Goal: Book appointment/travel/reservation

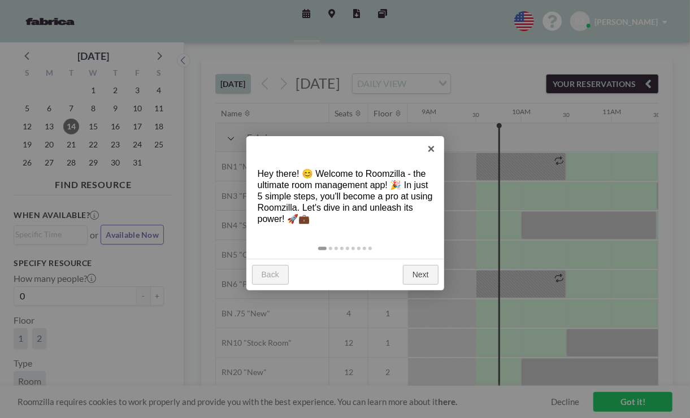
scroll to position [0, 814]
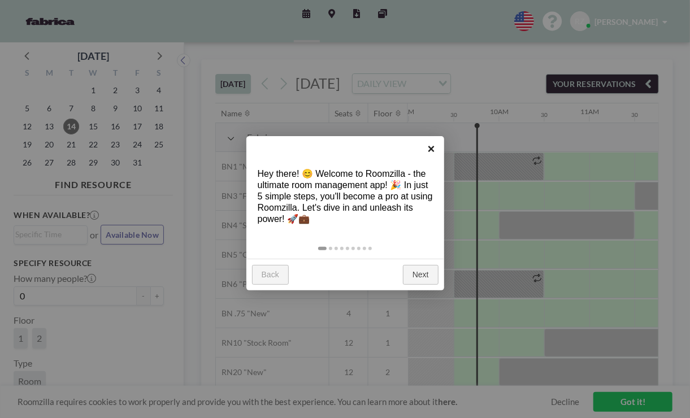
drag, startPoint x: 425, startPoint y: 145, endPoint x: 427, endPoint y: 165, distance: 20.5
click at [425, 145] on link "×" at bounding box center [431, 148] width 25 height 25
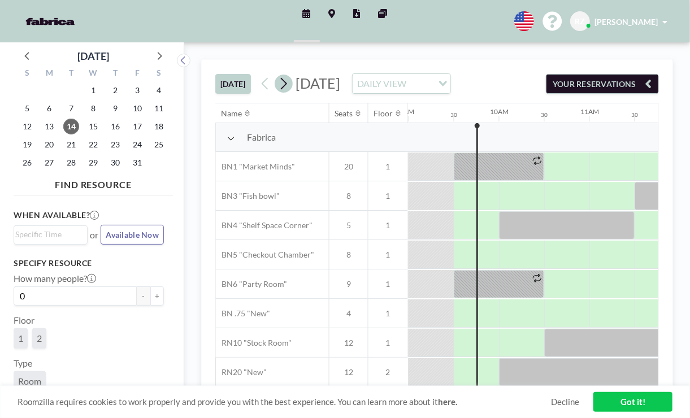
click at [284, 88] on icon at bounding box center [283, 83] width 11 height 17
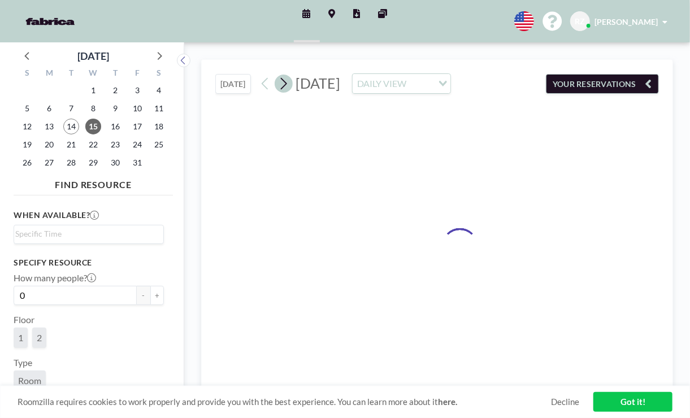
click at [284, 88] on icon at bounding box center [283, 83] width 11 height 17
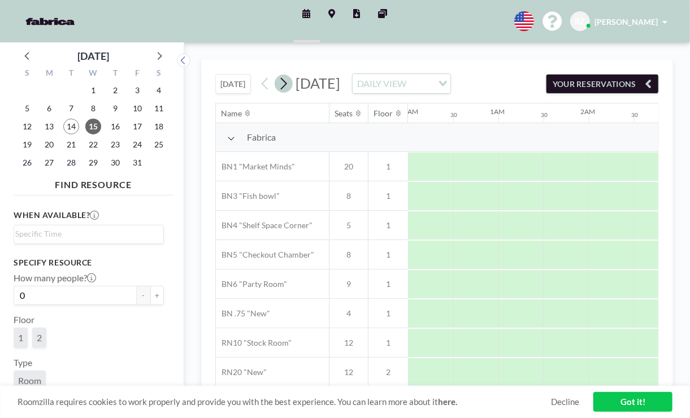
scroll to position [0, 0]
click at [284, 88] on icon at bounding box center [283, 83] width 11 height 17
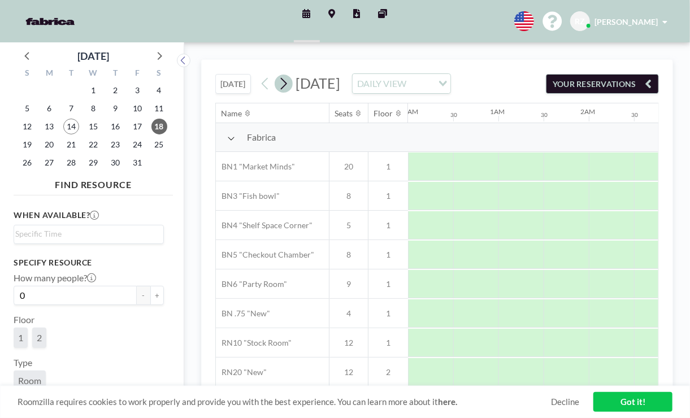
scroll to position [0, 114]
click at [284, 88] on icon at bounding box center [283, 83] width 11 height 17
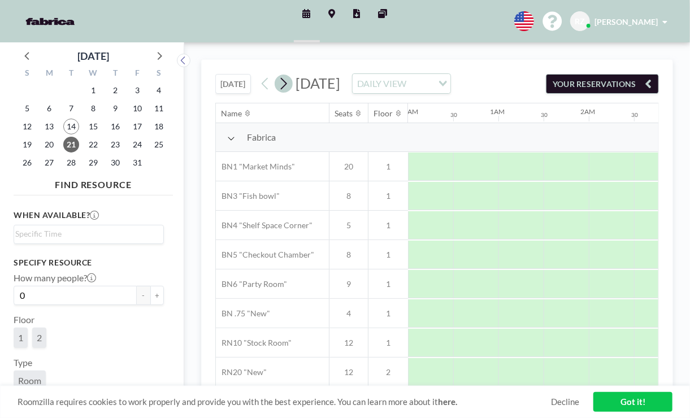
click at [284, 88] on icon at bounding box center [283, 83] width 11 height 17
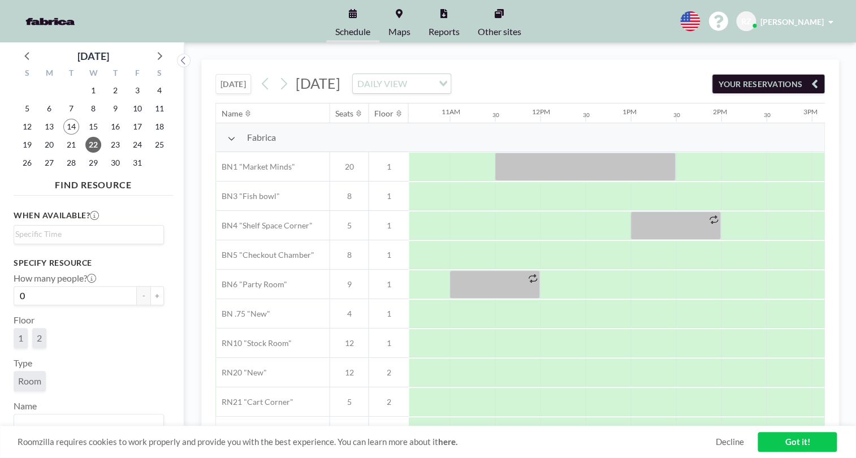
scroll to position [0, 944]
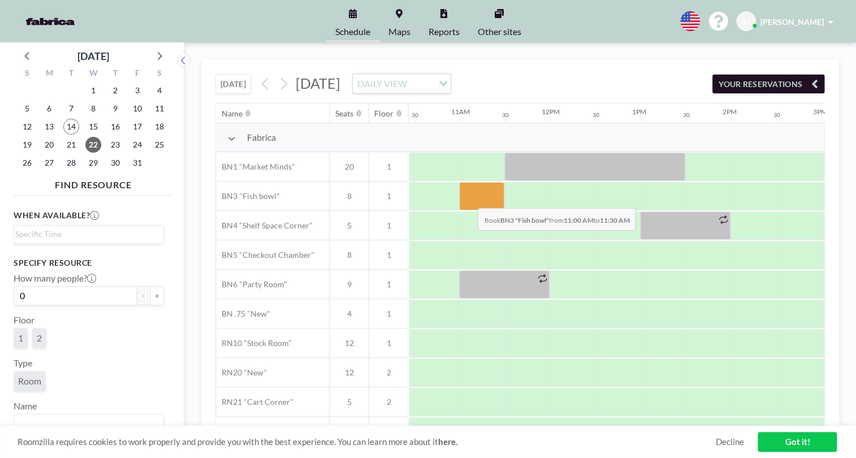
click at [469, 200] on div at bounding box center [481, 196] width 45 height 28
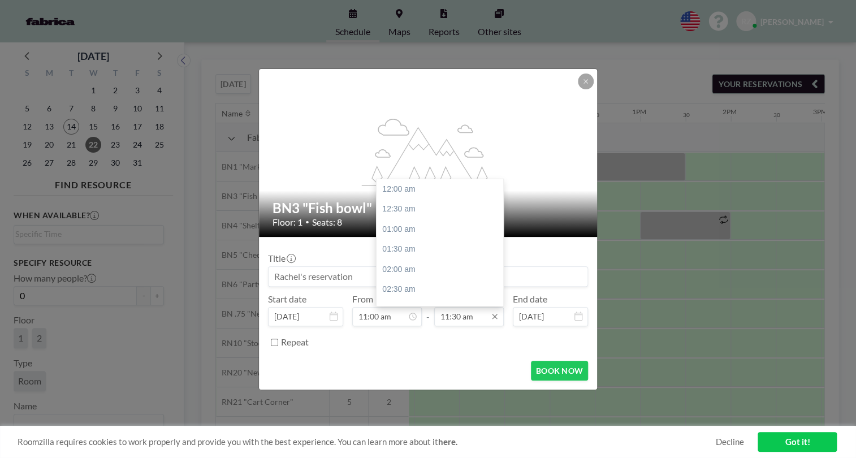
click at [469, 319] on input "11:30 am" at bounding box center [469, 316] width 70 height 19
click at [409, 206] on div "12:00 pm" at bounding box center [443, 209] width 132 height 20
type input "12:00 pm"
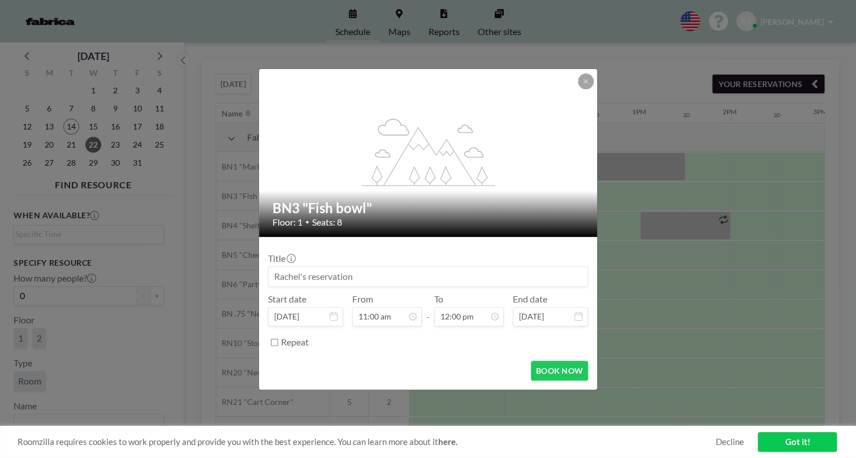
click at [269, 341] on div "Repeat" at bounding box center [428, 342] width 320 height 19
click at [276, 339] on input "Repeat" at bounding box center [274, 342] width 7 height 7
checkbox input "true"
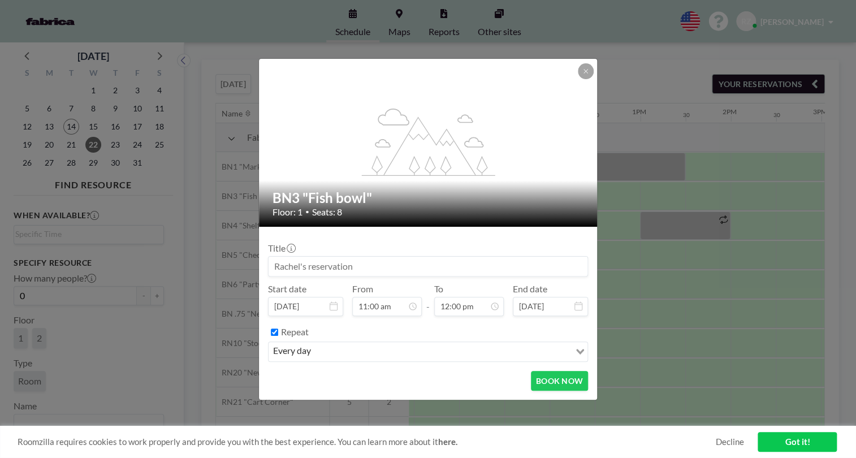
click at [308, 346] on div "every day" at bounding box center [419, 350] width 301 height 17
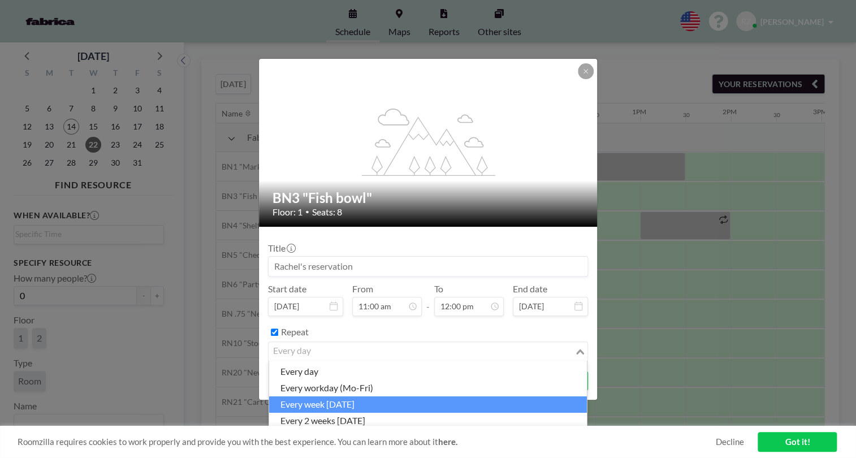
click at [327, 401] on li "every week [DATE]" at bounding box center [428, 404] width 318 height 16
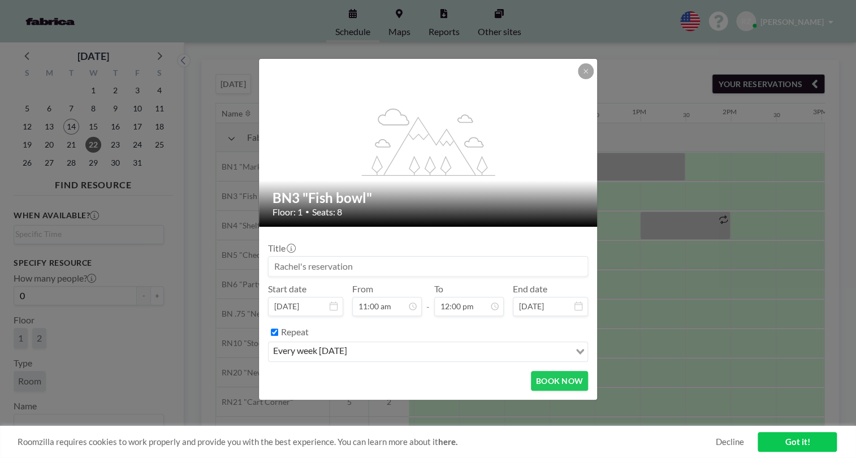
click at [576, 308] on icon at bounding box center [578, 305] width 8 height 9
click at [544, 305] on input "[DATE]" at bounding box center [550, 306] width 75 height 19
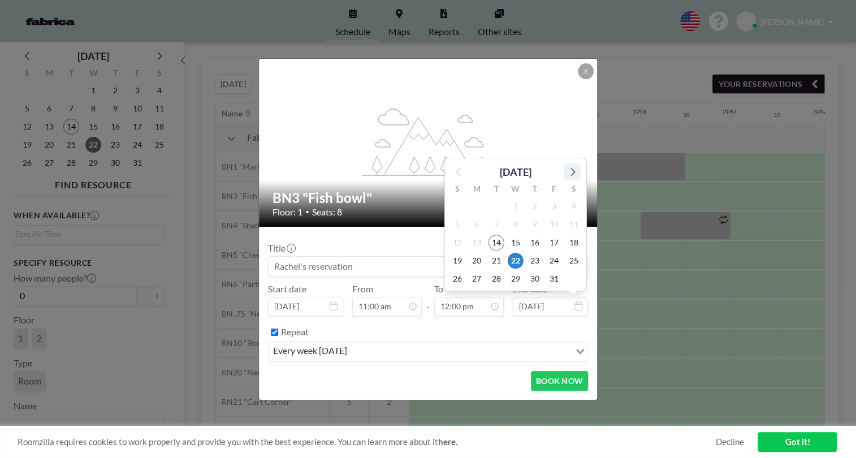
click at [572, 168] on icon at bounding box center [572, 171] width 15 height 15
click at [453, 153] on icon at bounding box center [459, 153] width 15 height 15
click at [442, 328] on div "Repeat" at bounding box center [434, 332] width 307 height 19
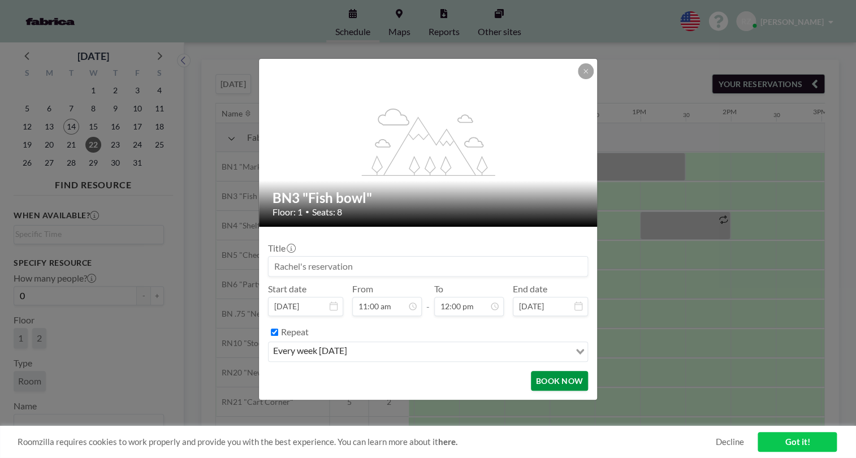
click at [579, 381] on button "BOOK NOW" at bounding box center [559, 381] width 57 height 20
